Goal: Information Seeking & Learning: Stay updated

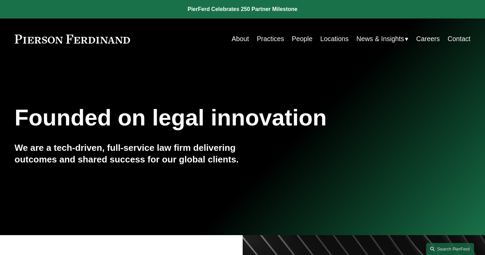
click at [0, 0] on span "News" at bounding box center [0, 0] width 0 height 0
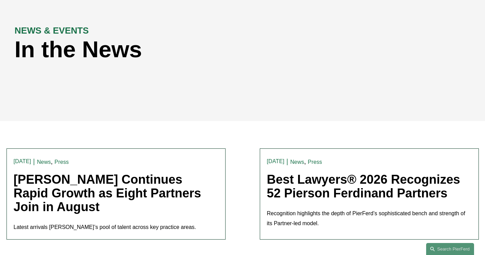
scroll to position [34, 0]
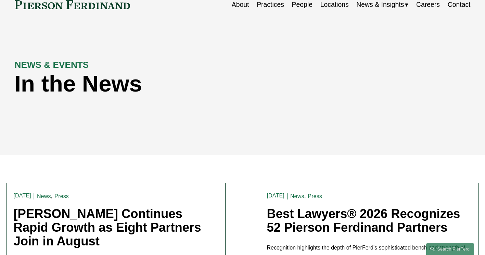
click at [0, 0] on span "Insights" at bounding box center [0, 0] width 0 height 0
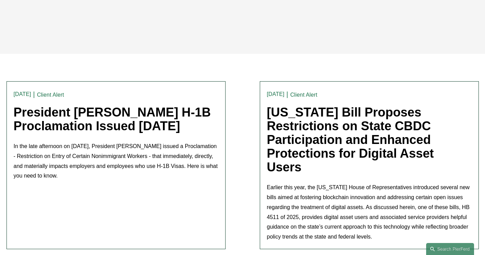
scroll to position [137, 0]
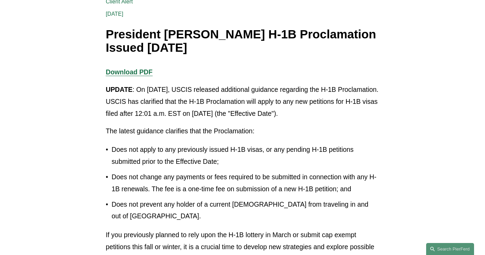
scroll to position [103, 0]
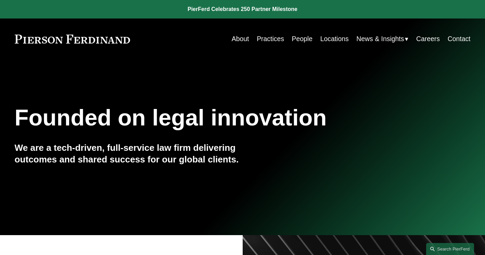
click at [0, 0] on span "Insights" at bounding box center [0, 0] width 0 height 0
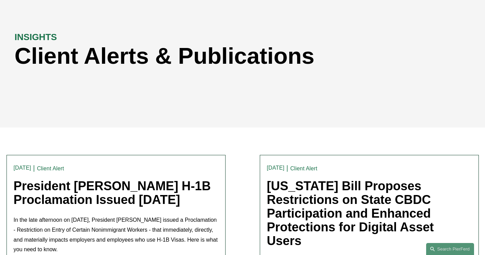
scroll to position [137, 0]
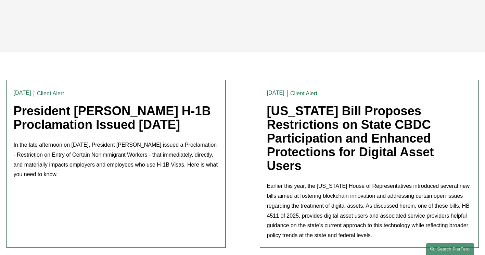
click at [111, 115] on link "President [PERSON_NAME] H-1B Proclamation Issued [DATE]" at bounding box center [112, 118] width 197 height 28
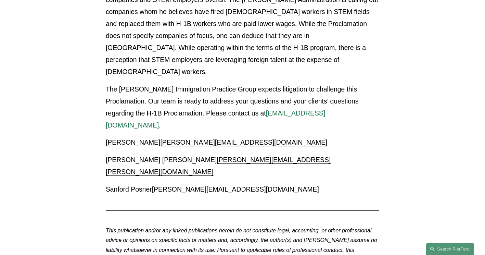
scroll to position [1130, 0]
